Goal: Transaction & Acquisition: Book appointment/travel/reservation

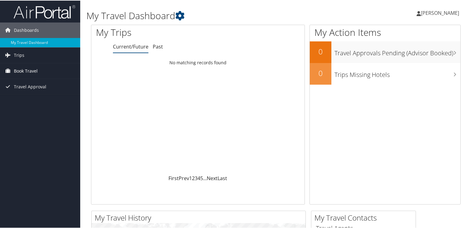
click at [47, 70] on link "Book Travel" at bounding box center [40, 70] width 80 height 15
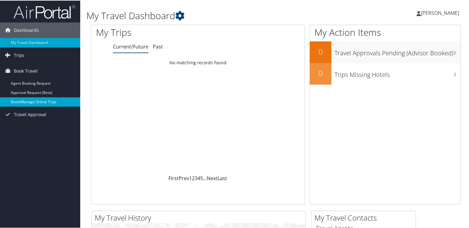
click at [53, 98] on link "Book/Manage Online Trips" at bounding box center [40, 101] width 80 height 9
